Goal: Task Accomplishment & Management: Use online tool/utility

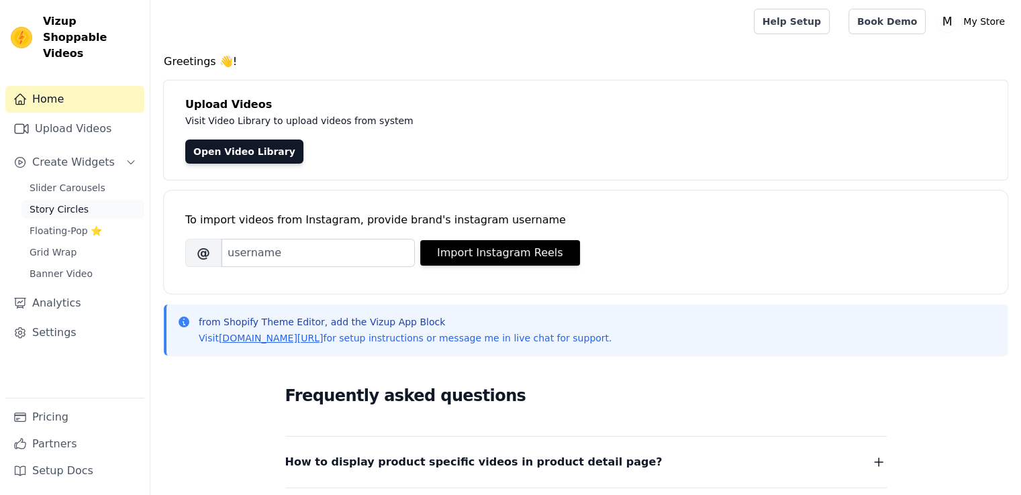
click at [88, 200] on link "Story Circles" at bounding box center [82, 209] width 123 height 19
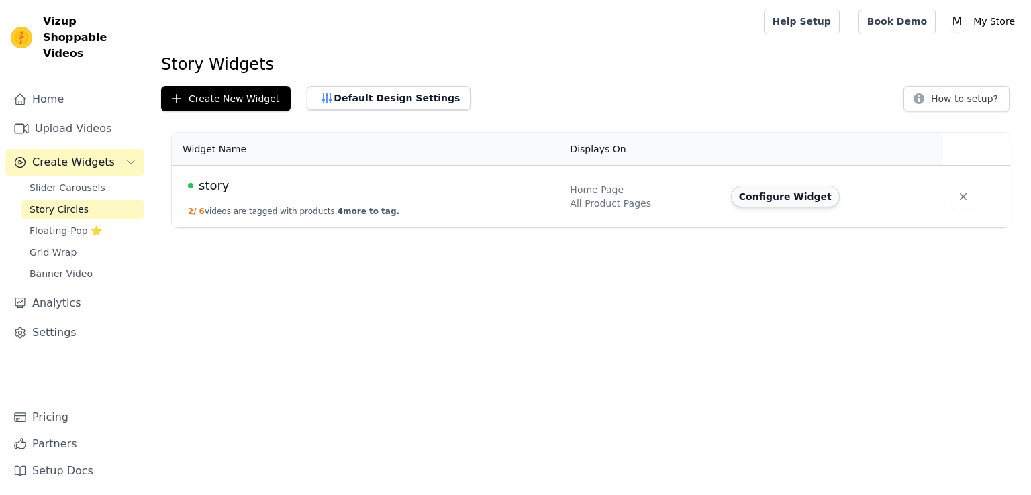
click at [759, 197] on button "Configure Widget" at bounding box center [785, 196] width 109 height 21
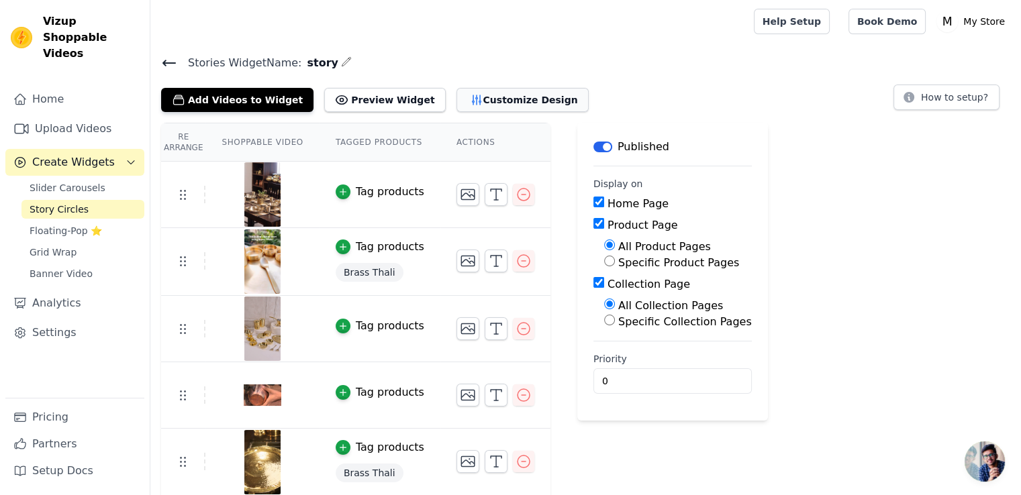
click at [461, 97] on button "Customize Design" at bounding box center [522, 100] width 132 height 24
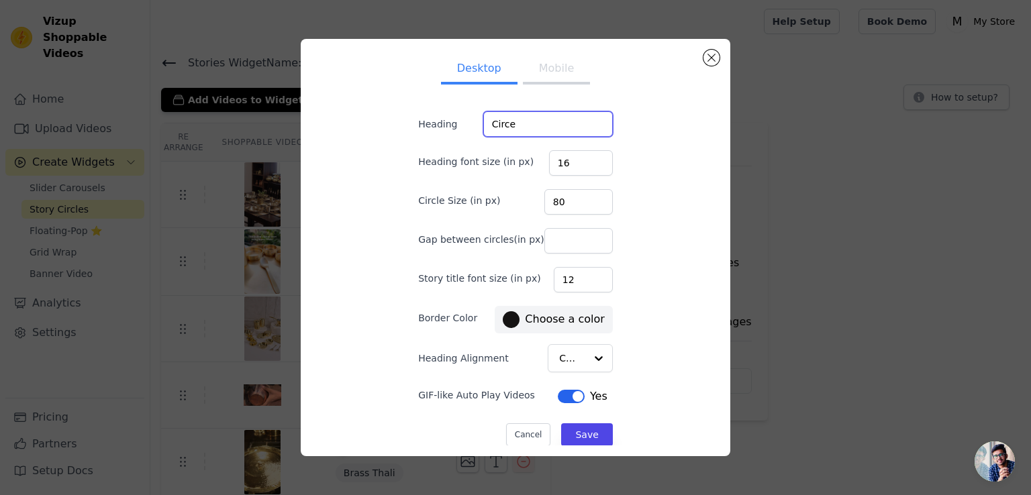
click at [522, 128] on input "Circe" at bounding box center [548, 124] width 130 height 26
click at [571, 432] on button "Save" at bounding box center [586, 435] width 51 height 23
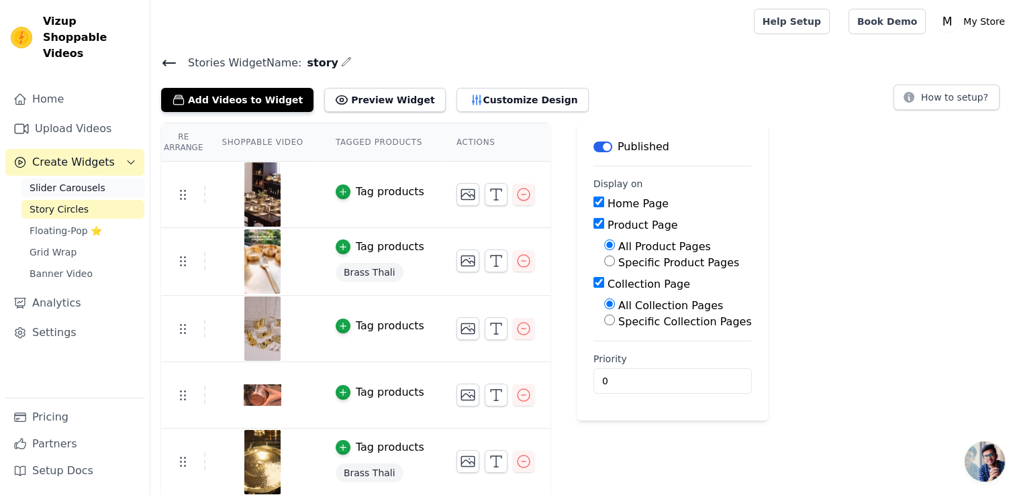
click at [89, 181] on span "Slider Carousels" at bounding box center [68, 187] width 76 height 13
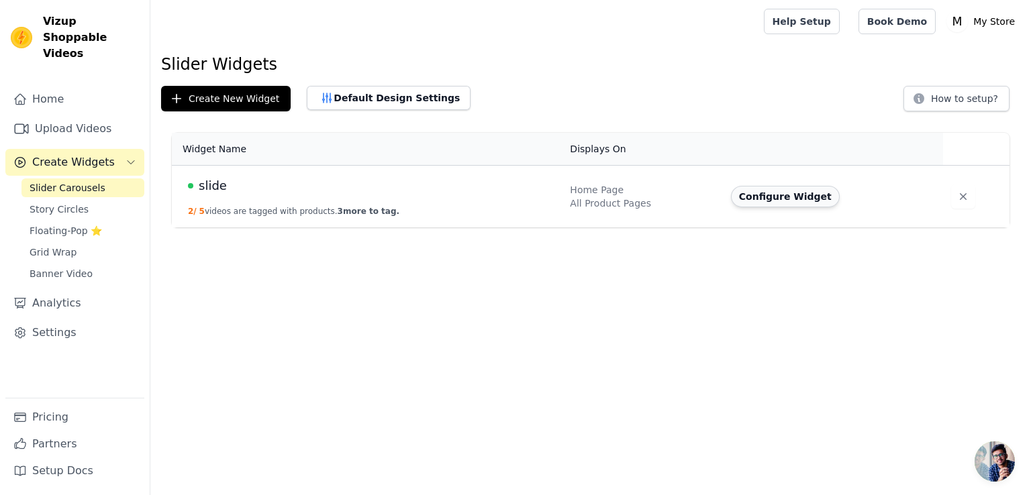
click at [754, 199] on button "Configure Widget" at bounding box center [785, 196] width 109 height 21
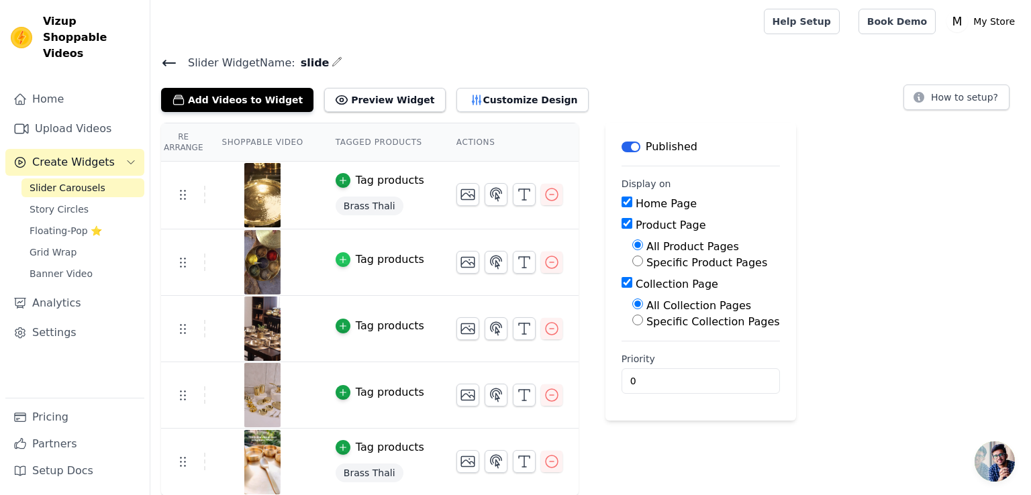
click at [340, 254] on div "button" at bounding box center [343, 259] width 15 height 15
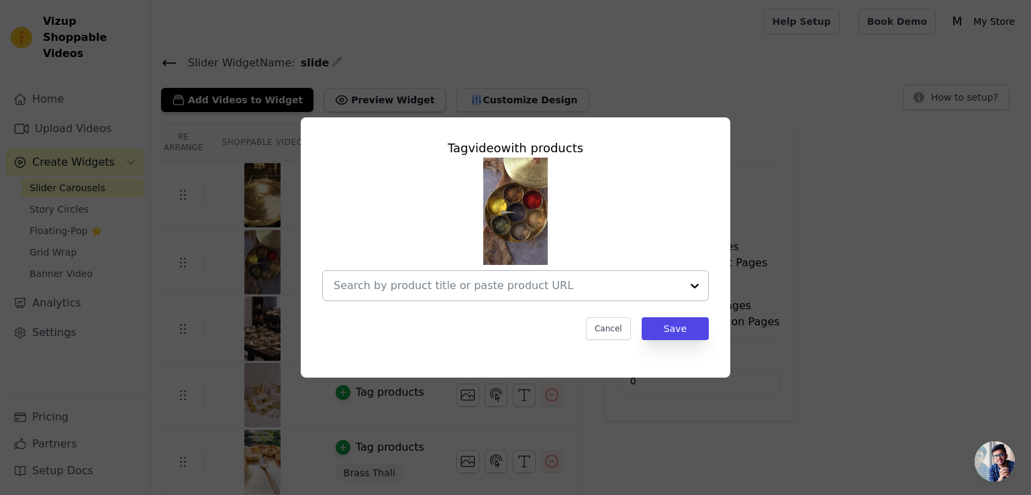
click at [460, 297] on div at bounding box center [508, 286] width 348 height 30
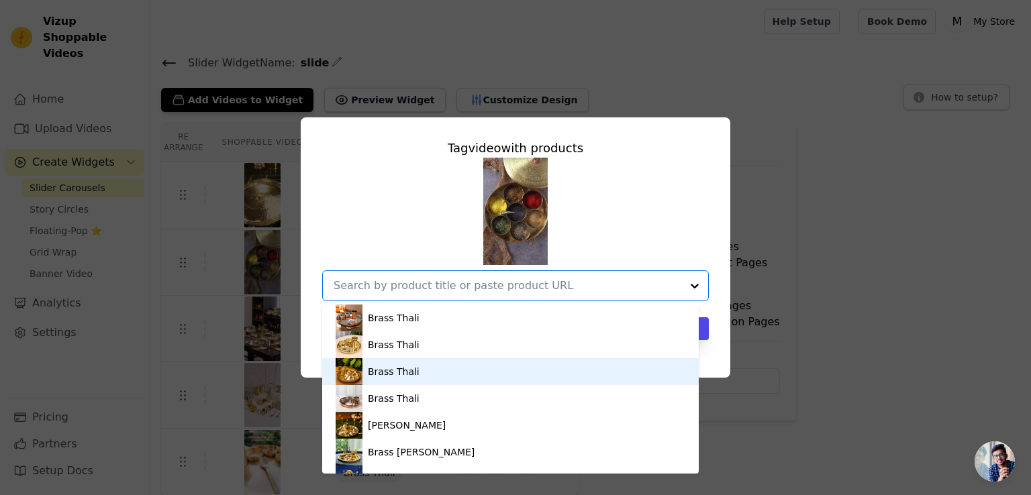
type input "s"
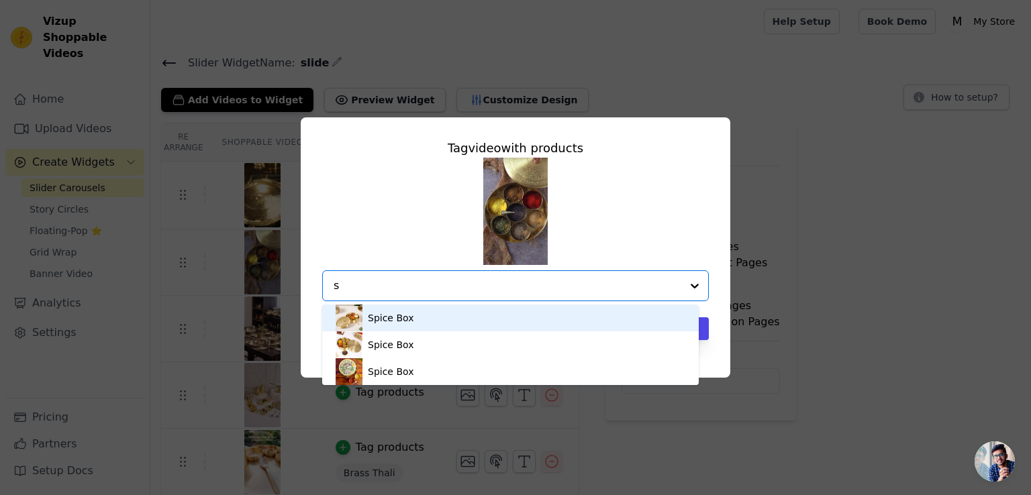
click at [401, 312] on div "Spice Box" at bounding box center [391, 317] width 46 height 13
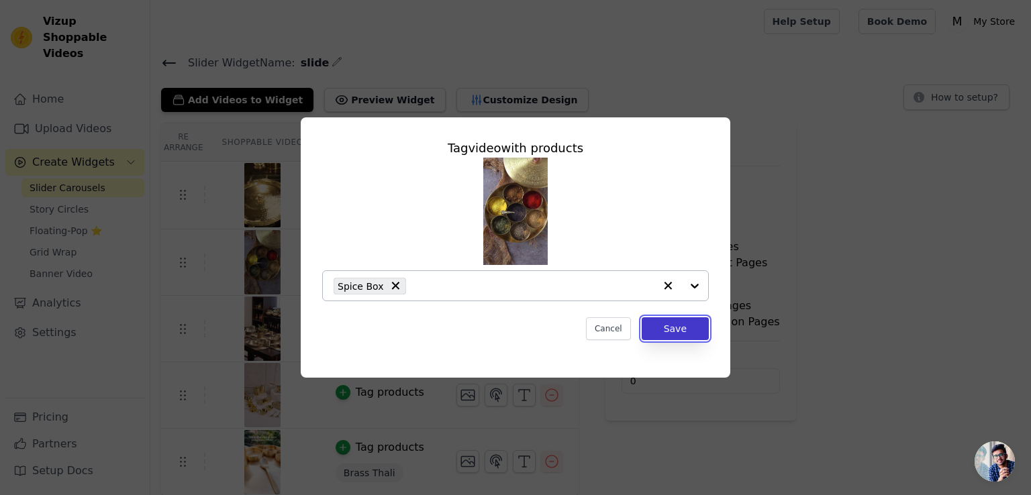
click at [675, 330] on button "Save" at bounding box center [675, 328] width 67 height 23
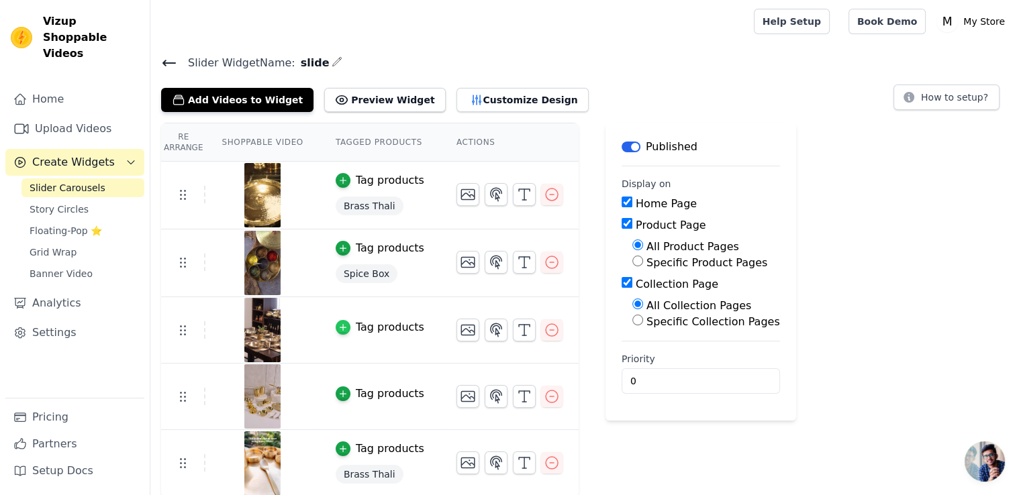
click at [338, 323] on icon "button" at bounding box center [342, 327] width 9 height 9
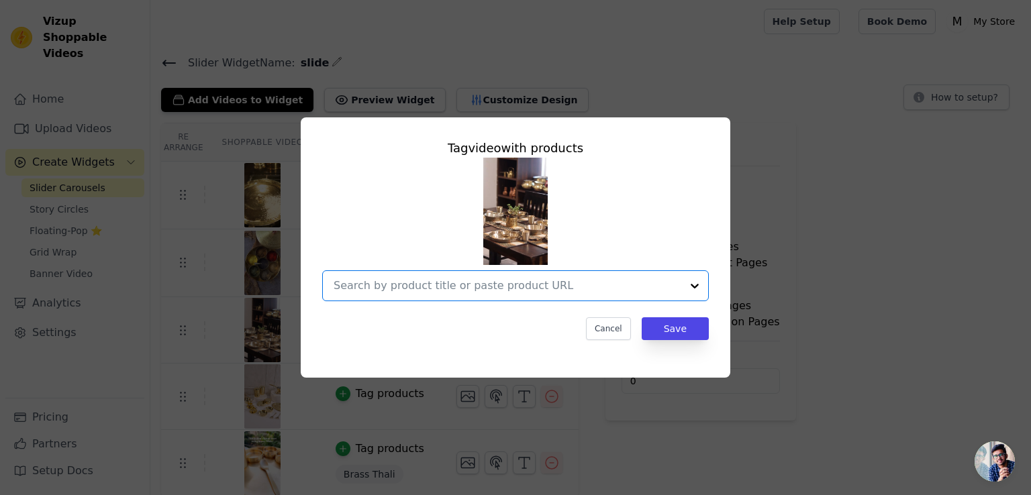
click at [454, 290] on input "text" at bounding box center [508, 286] width 348 height 16
type input "d"
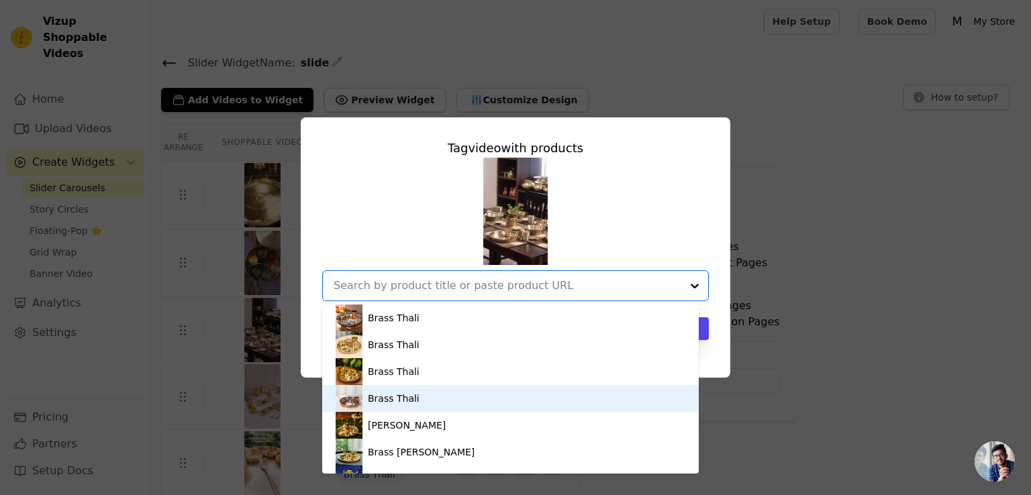
click at [454, 399] on div "Brass Thali" at bounding box center [511, 398] width 350 height 27
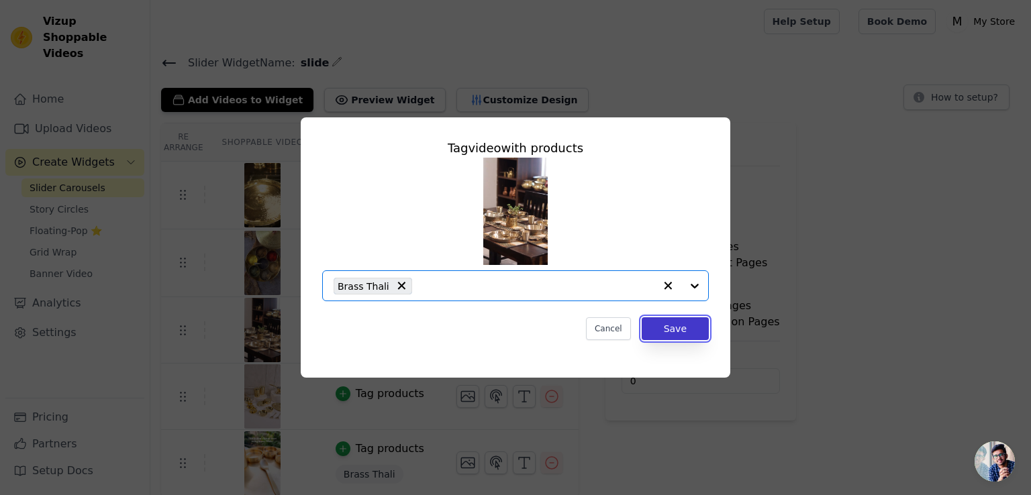
click at [701, 323] on button "Save" at bounding box center [675, 328] width 67 height 23
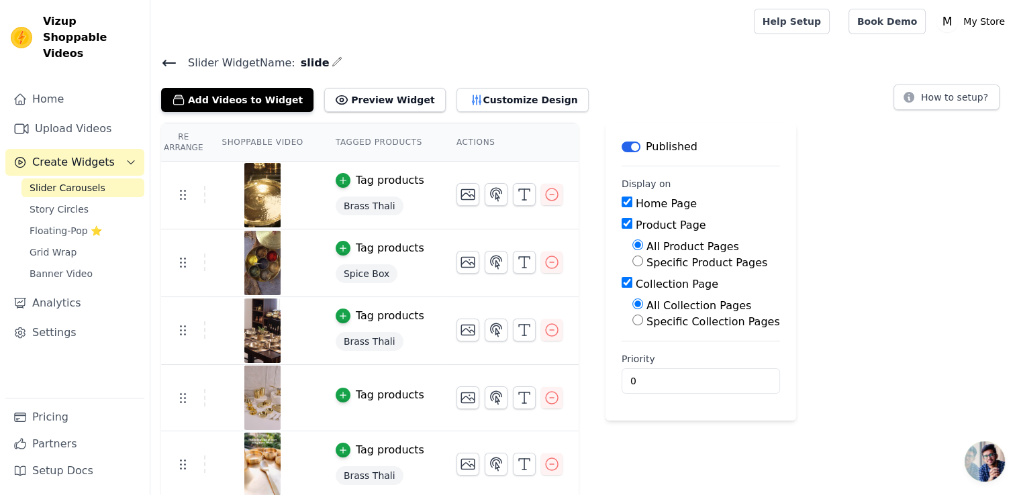
scroll to position [3, 0]
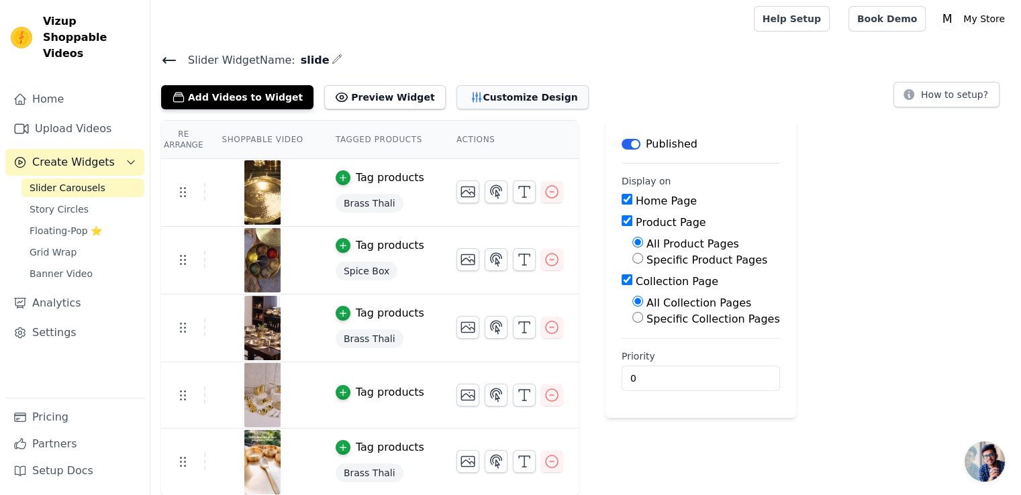
click at [472, 95] on button "Customize Design" at bounding box center [522, 97] width 132 height 24
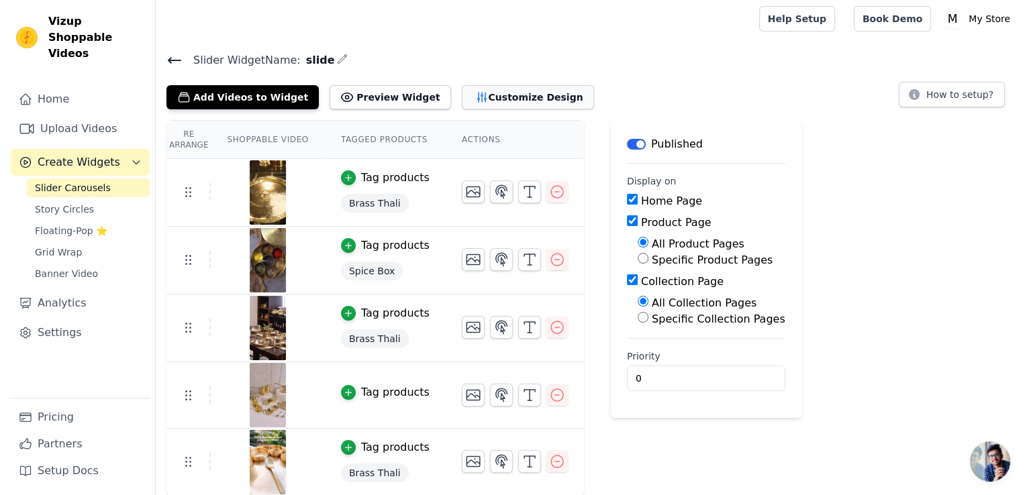
scroll to position [0, 0]
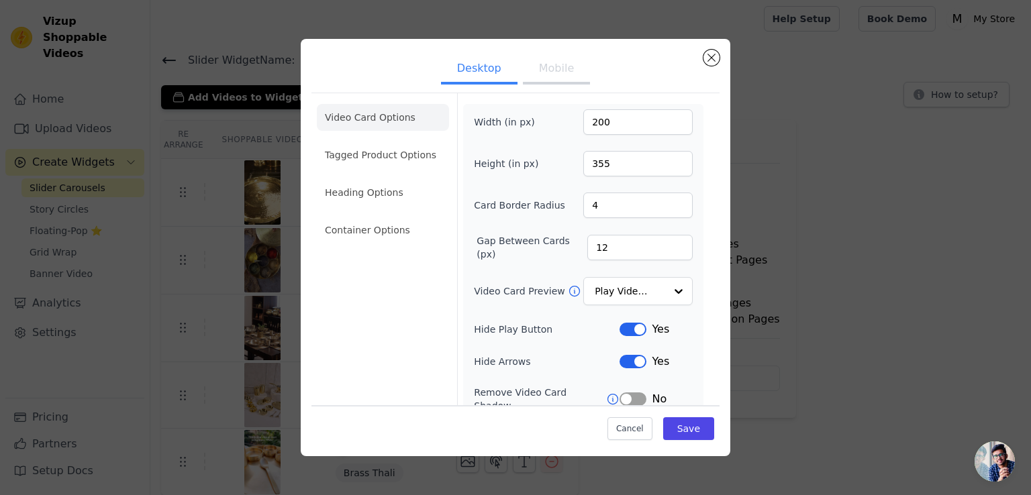
click at [706, 371] on div "Video Card Options Tagged Product Options Heading Options Container Options Wid…" at bounding box center [515, 307] width 408 height 428
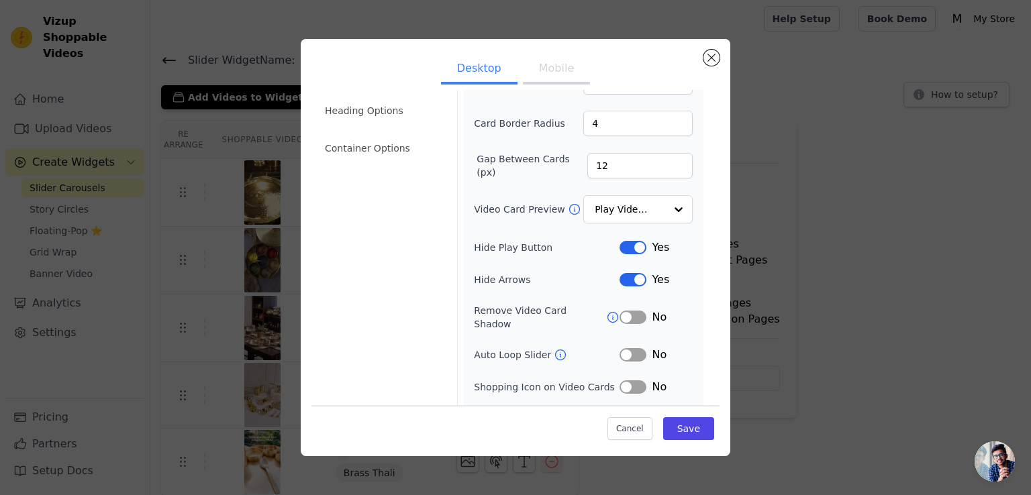
scroll to position [101, 0]
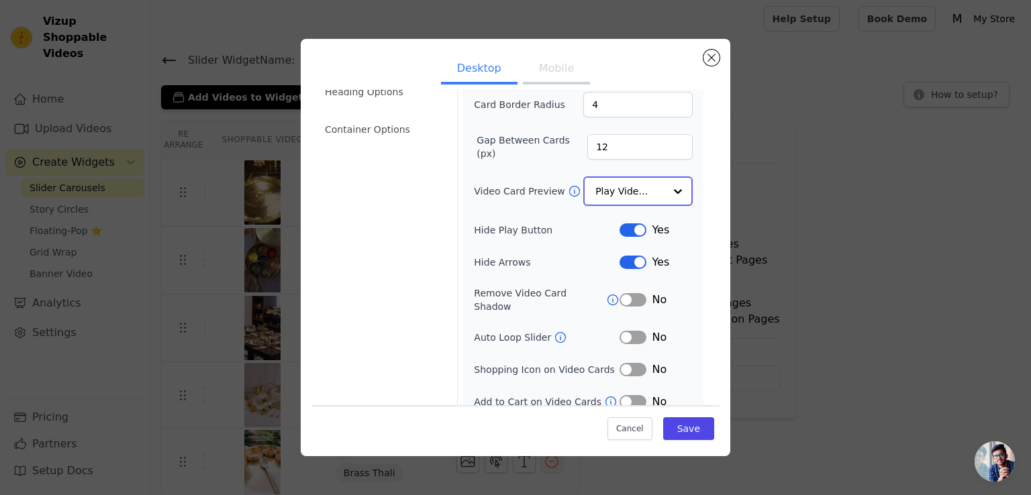
click at [654, 196] on input "Video Card Preview" at bounding box center [629, 191] width 69 height 27
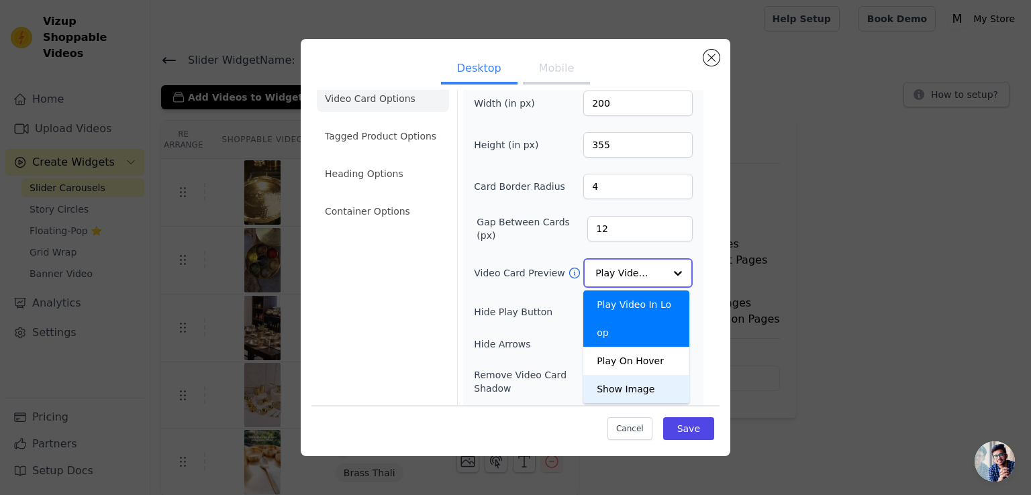
scroll to position [0, 0]
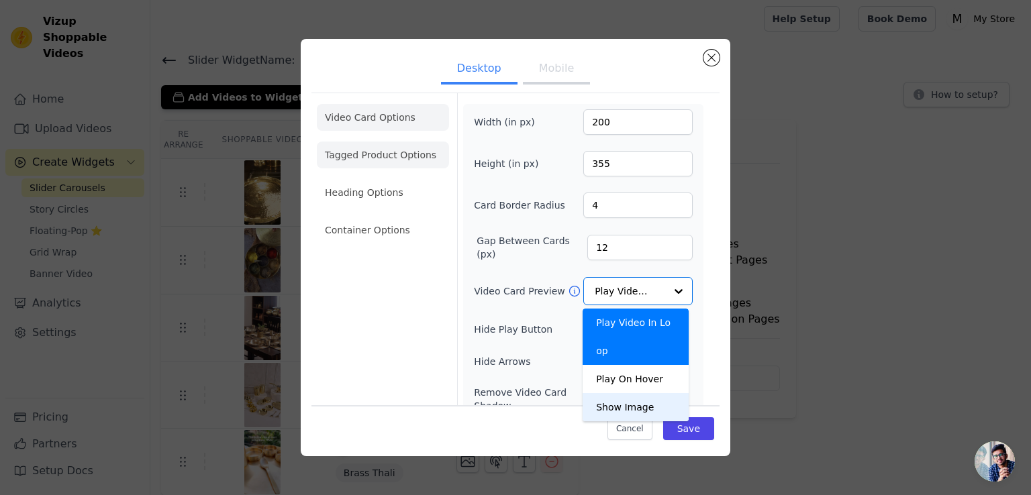
click at [375, 148] on li "Tagged Product Options" at bounding box center [383, 155] width 132 height 27
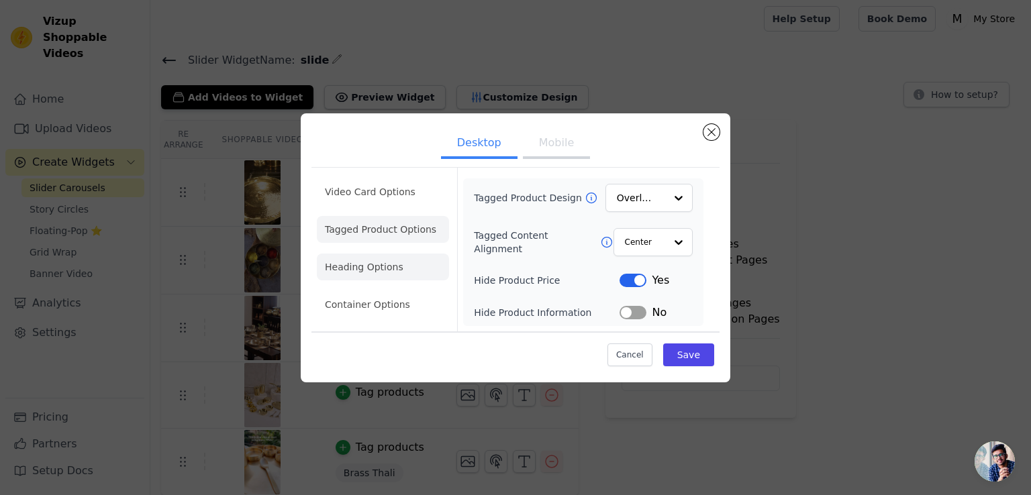
click at [379, 269] on li "Heading Options" at bounding box center [383, 267] width 132 height 27
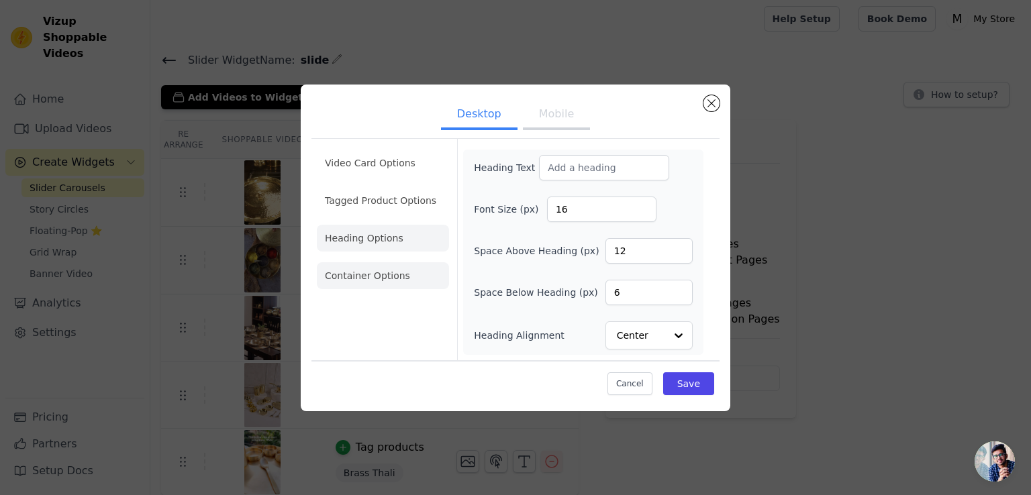
click at [379, 279] on li "Container Options" at bounding box center [383, 275] width 132 height 27
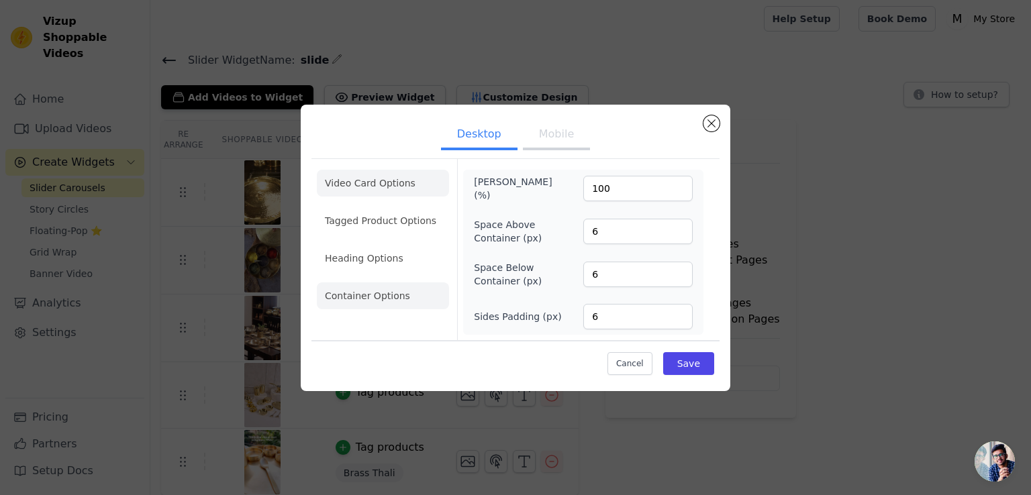
click at [370, 193] on li "Video Card Options" at bounding box center [383, 183] width 132 height 27
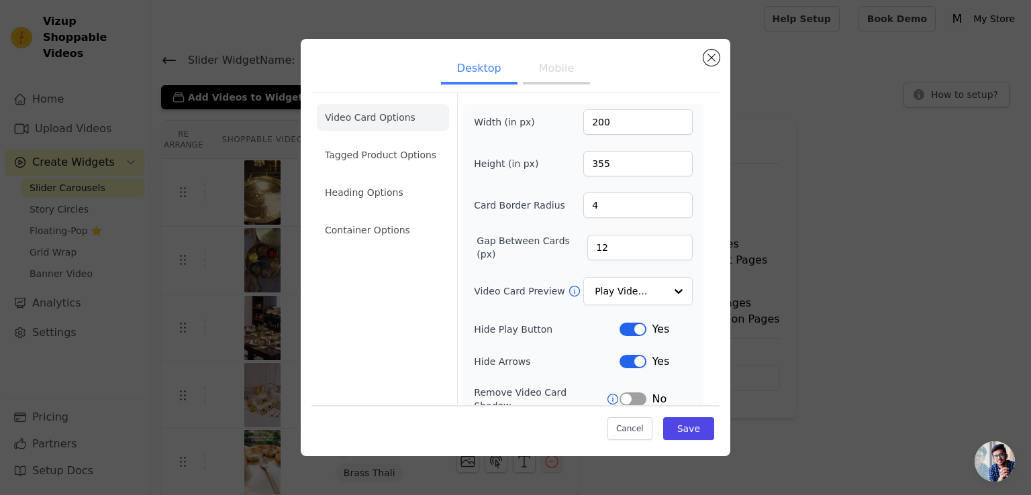
scroll to position [101, 0]
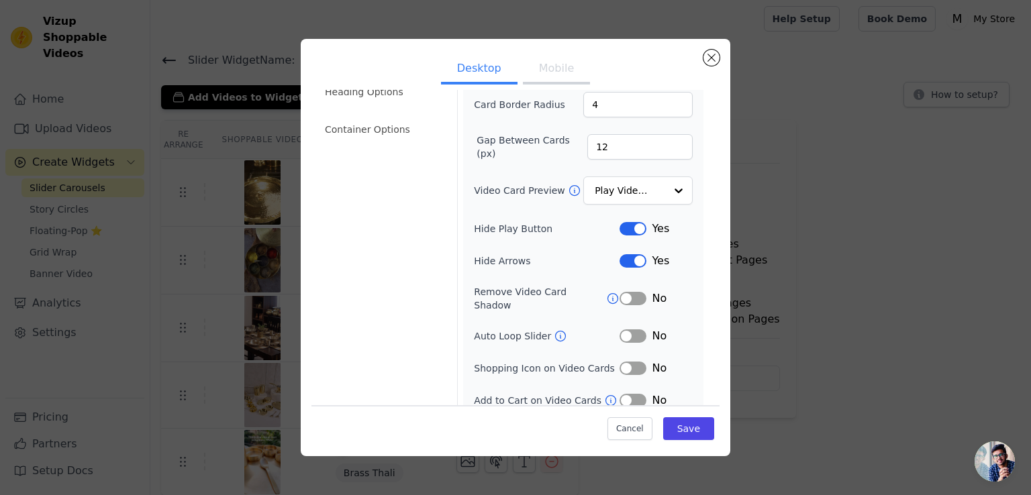
click at [630, 222] on button "Label" at bounding box center [633, 228] width 27 height 13
click at [688, 433] on button "Save" at bounding box center [688, 428] width 51 height 23
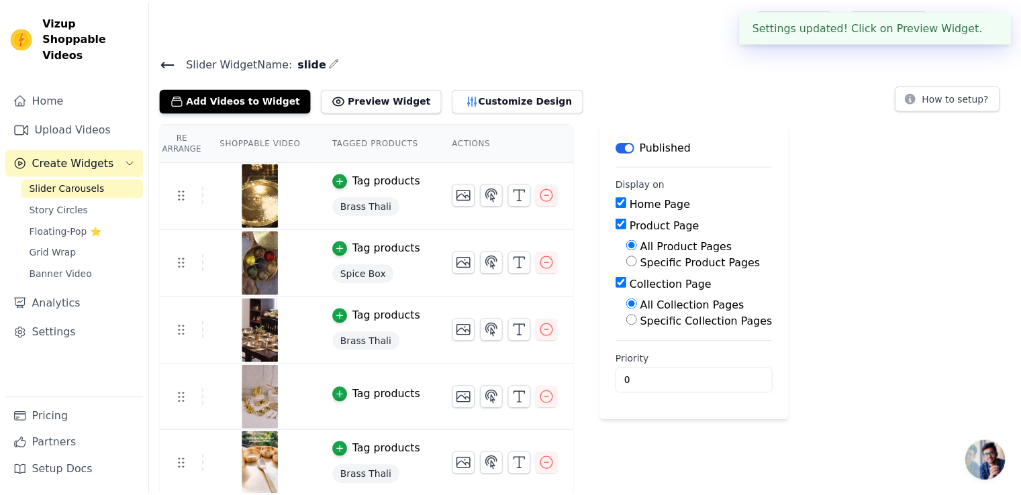
scroll to position [3, 0]
